Goal: Information Seeking & Learning: Compare options

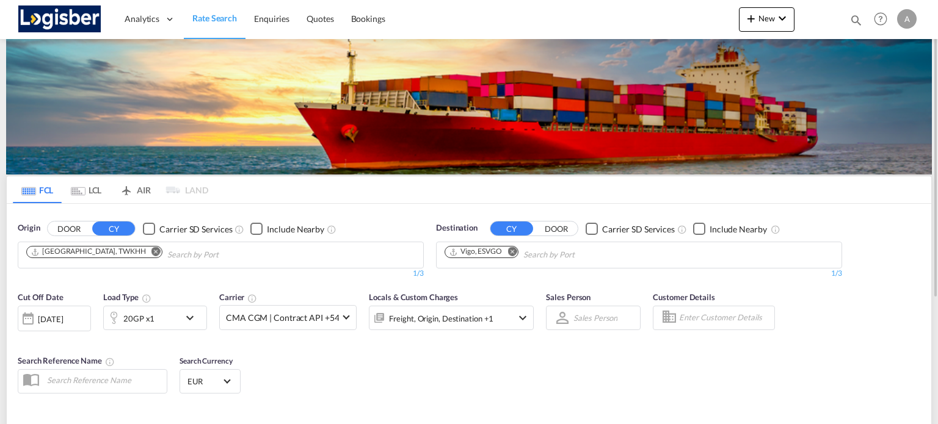
click at [151, 253] on md-icon "Remove" at bounding box center [155, 251] width 9 height 9
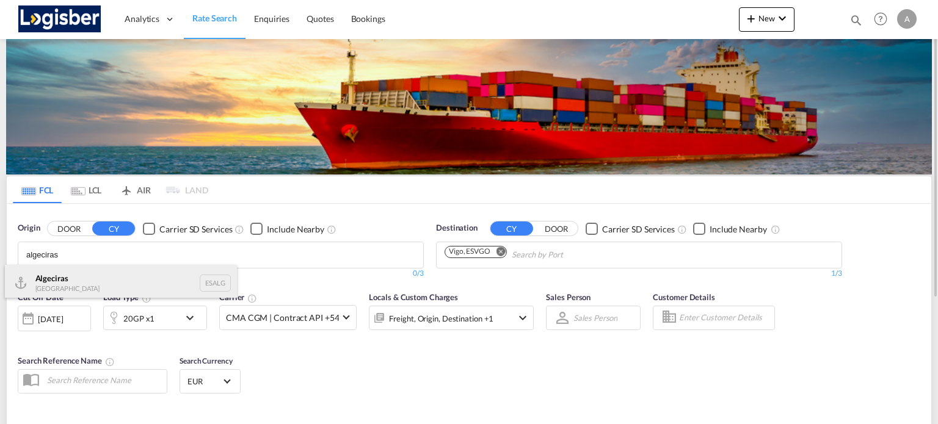
type input "algeciras"
click at [71, 278] on div "Algeciras Spain ESALG" at bounding box center [121, 283] width 232 height 37
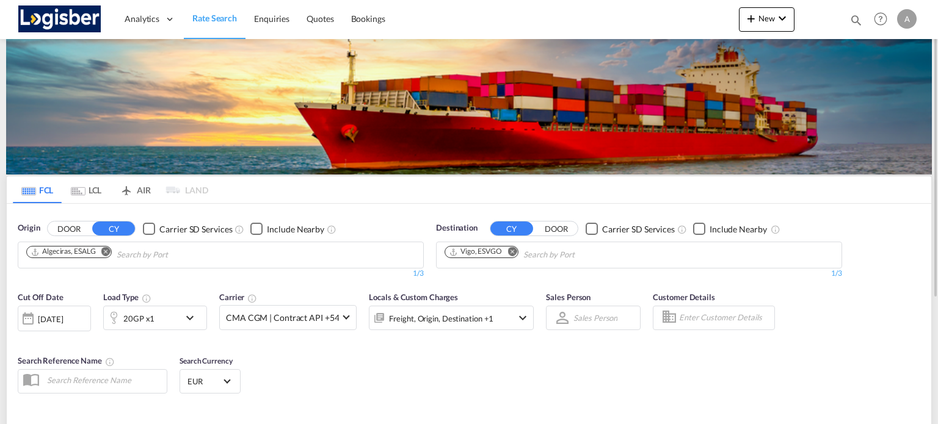
click at [511, 252] on md-icon "Remove" at bounding box center [511, 251] width 9 height 9
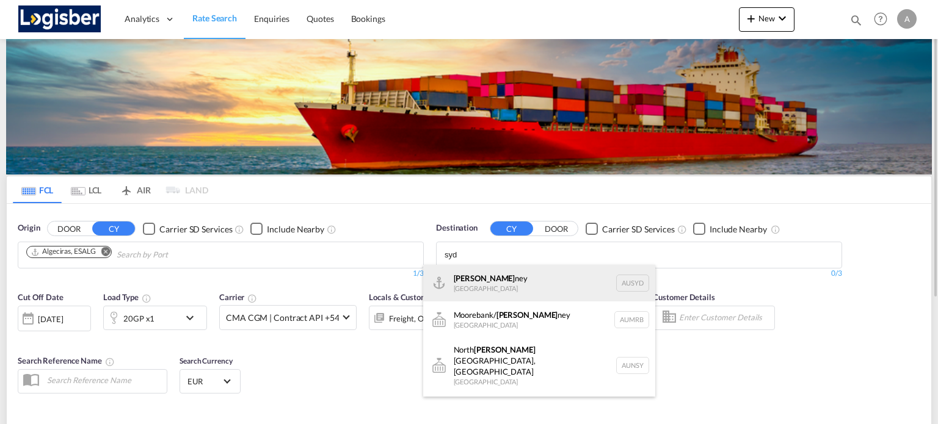
type input "syd"
click at [456, 286] on div "Syd ney Australia AUSYD" at bounding box center [539, 283] width 232 height 37
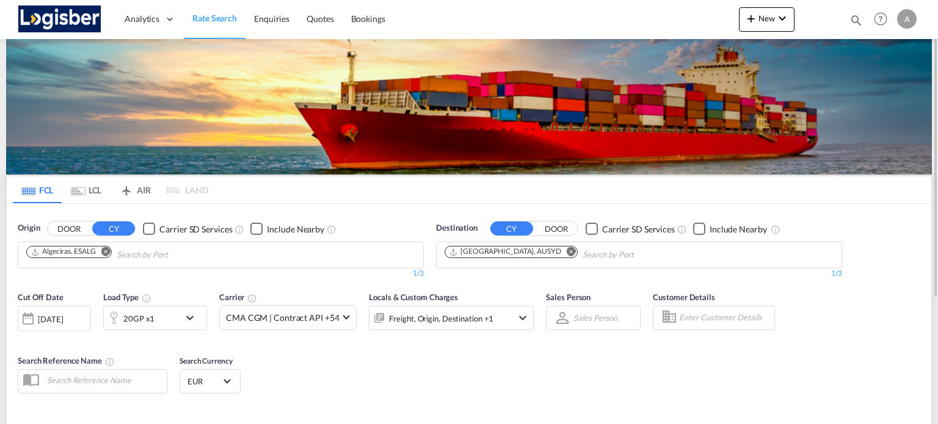
click at [192, 319] on md-icon "icon-chevron-down" at bounding box center [193, 318] width 21 height 15
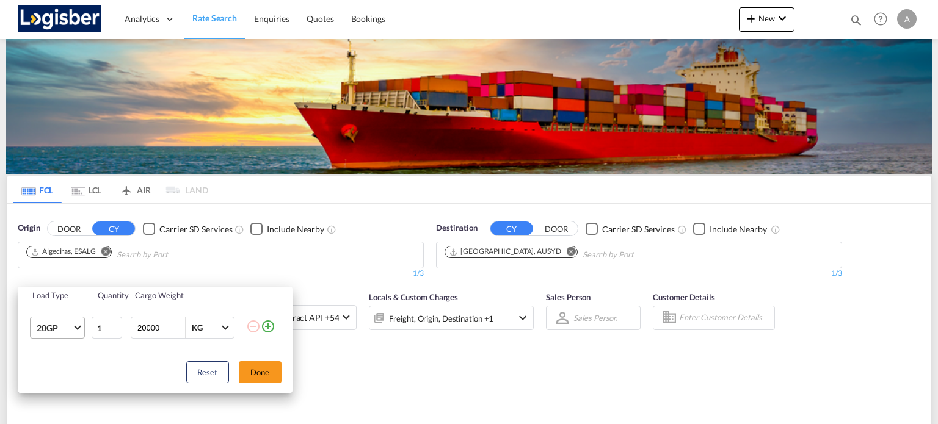
click at [81, 328] on md-select-value "20GP" at bounding box center [59, 328] width 49 height 21
click at [71, 332] on md-option "40HC" at bounding box center [67, 335] width 83 height 29
click at [264, 371] on button "Done" at bounding box center [260, 373] width 43 height 22
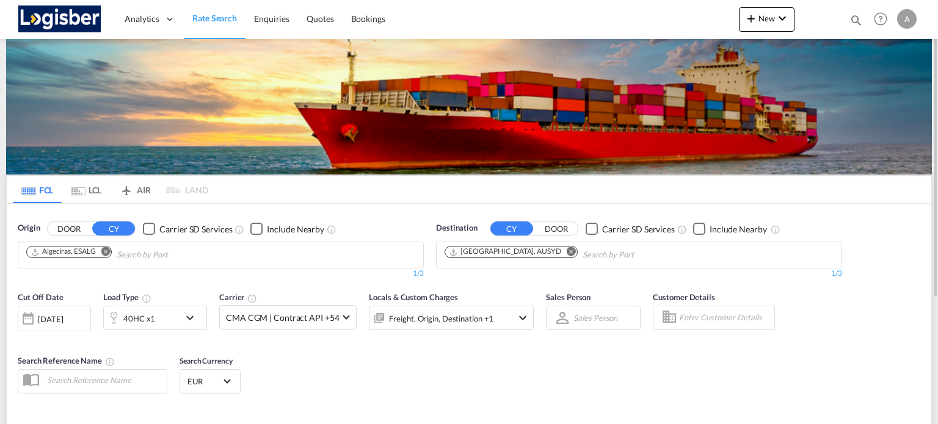
scroll to position [122, 0]
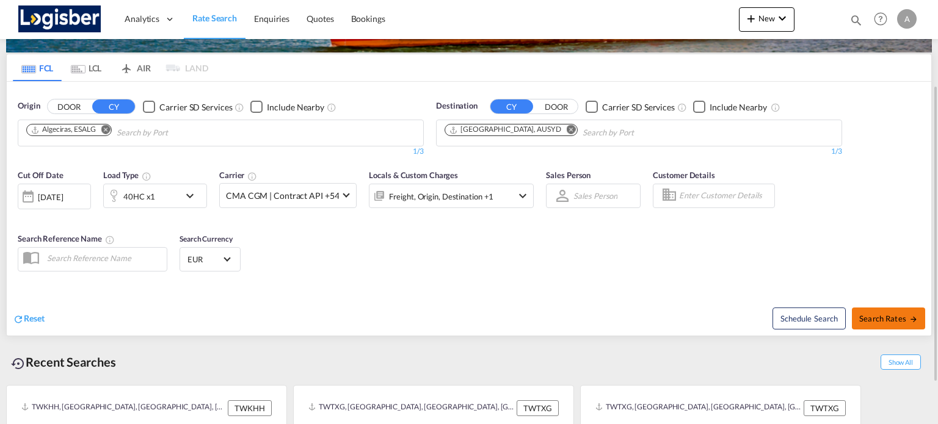
click at [879, 322] on button "Search Rates" at bounding box center [888, 319] width 73 height 22
type input "ESALG to AUSYD / 3 Oct 2025"
